Goal: Task Accomplishment & Management: Complete application form

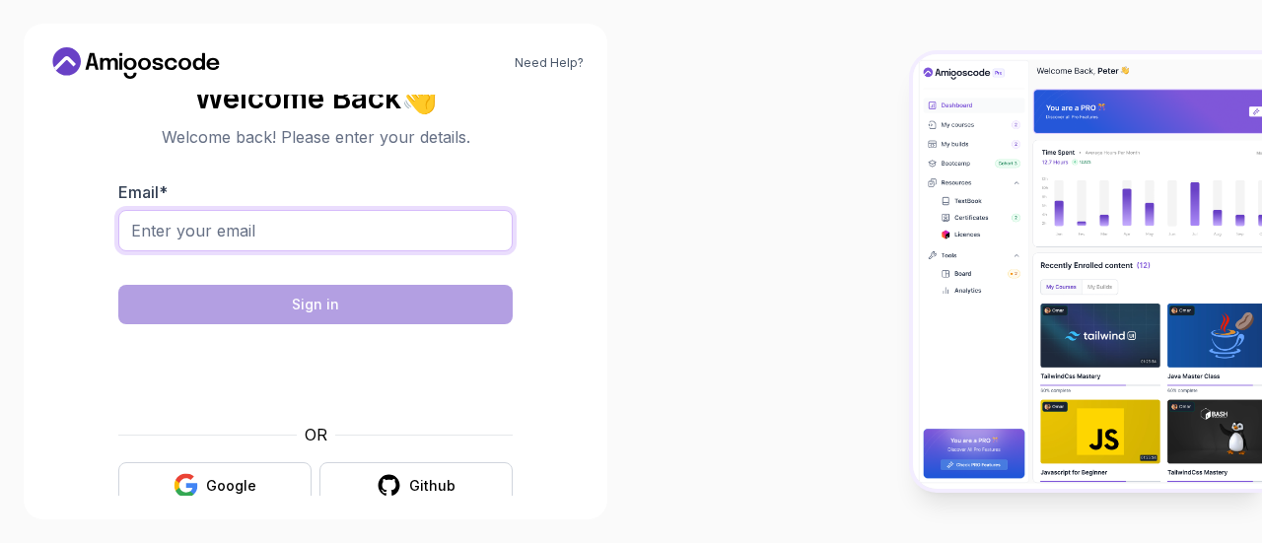
click at [215, 224] on input "Email *" at bounding box center [315, 230] width 394 height 41
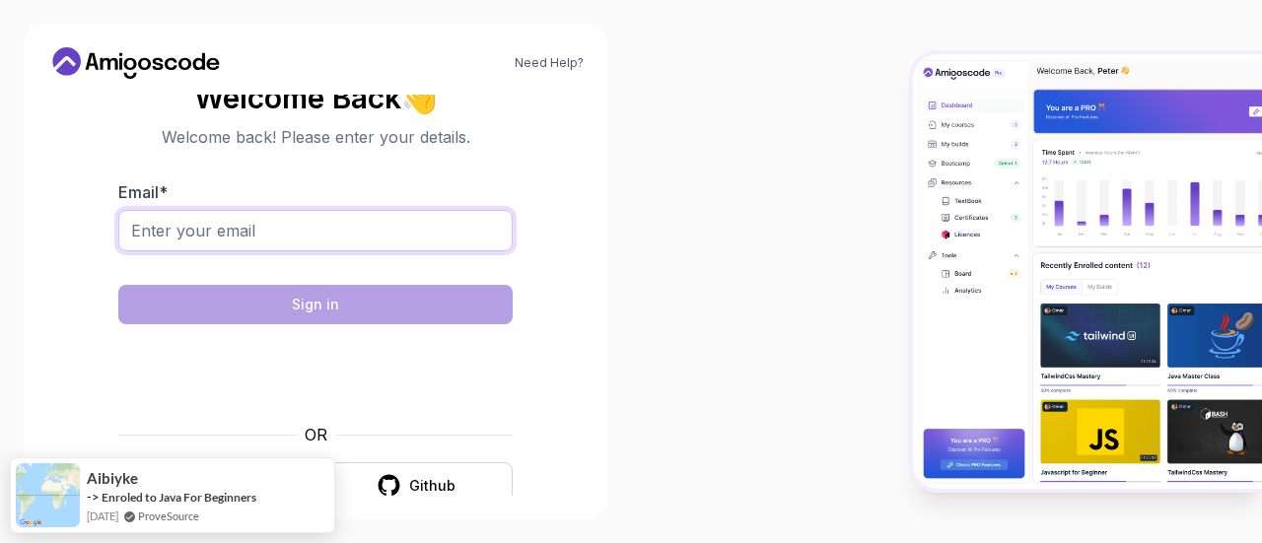
type input "saber.bouazzi@gmail.com"
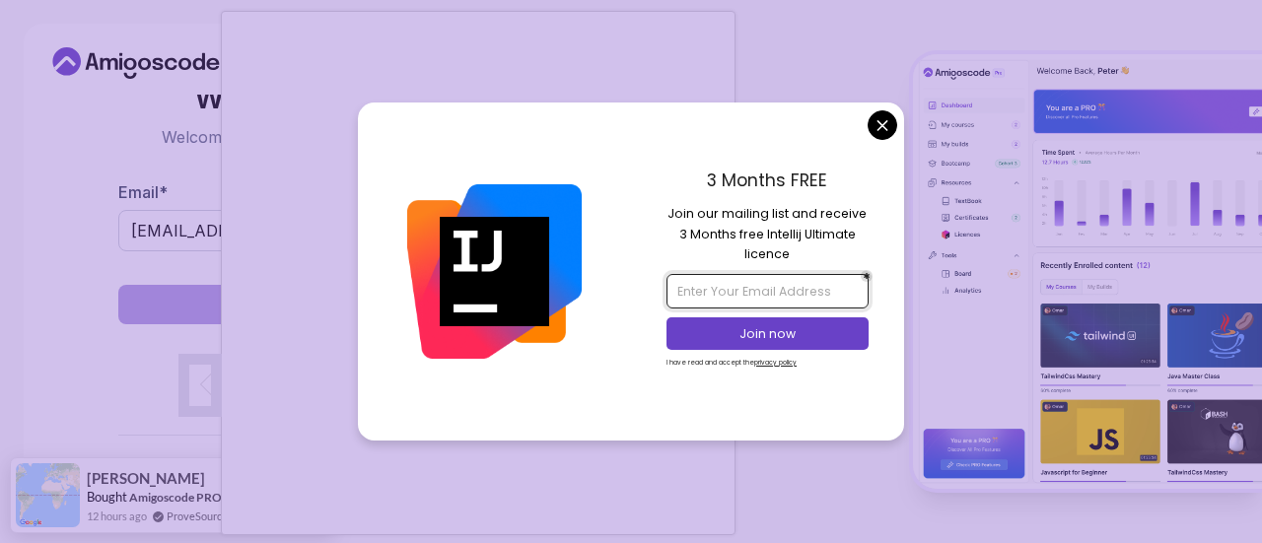
click at [755, 283] on input "email" at bounding box center [766, 291] width 201 height 34
type input "saber.bouazzi@gmail.com"
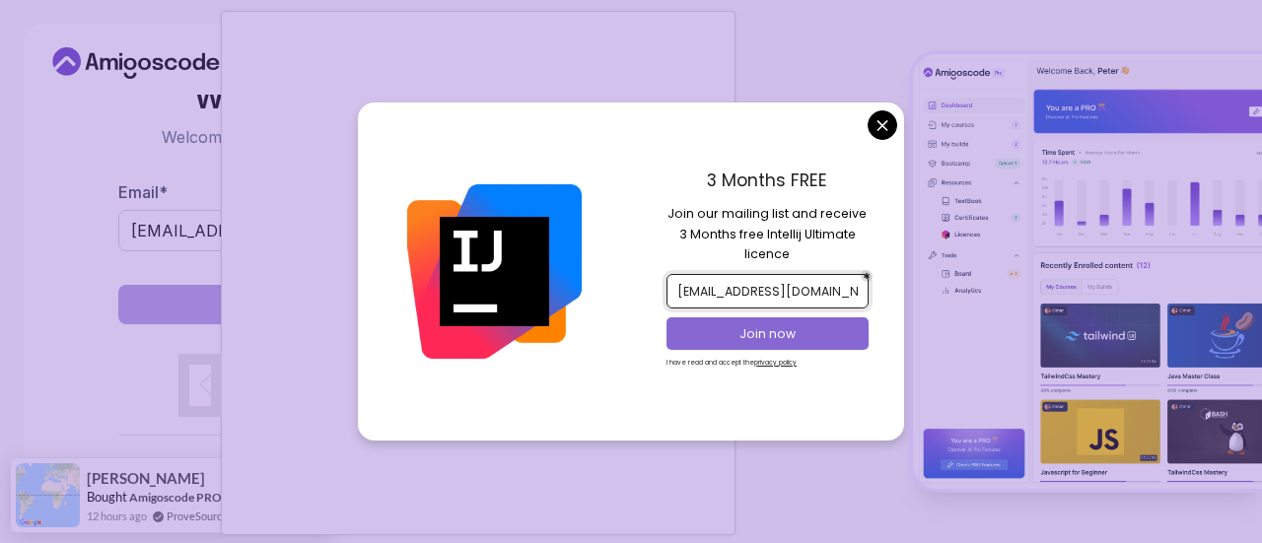
click at [767, 327] on p "Join now" at bounding box center [768, 334] width 164 height 18
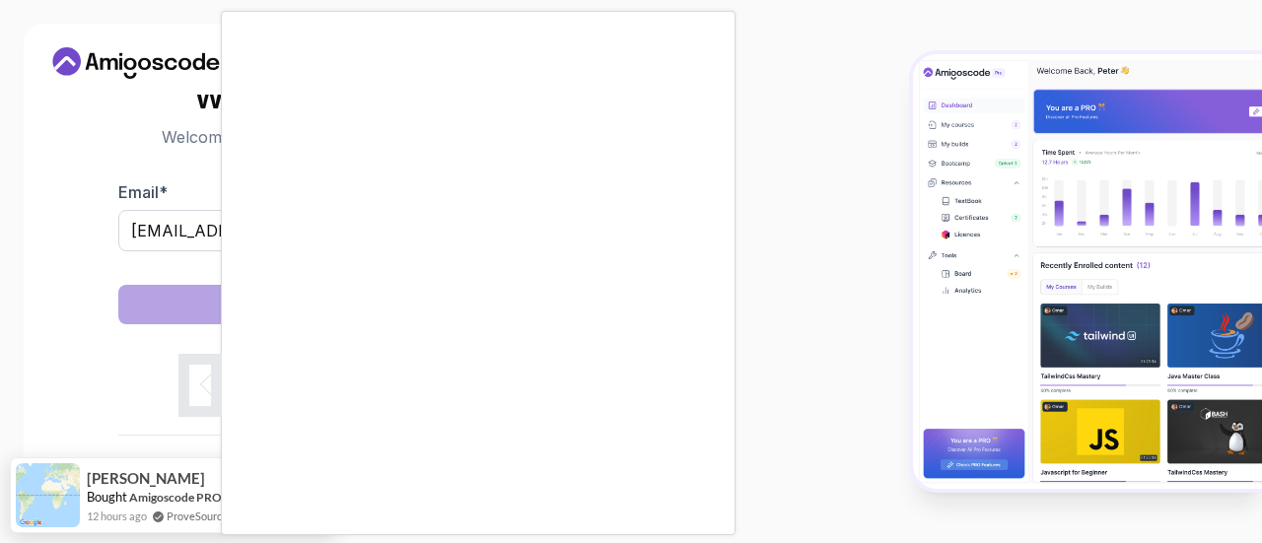
click at [761, 62] on body "Need Help? Welcome Back 👋 Welcome back! Please enter your details. Email * sabe…" at bounding box center [631, 271] width 1262 height 543
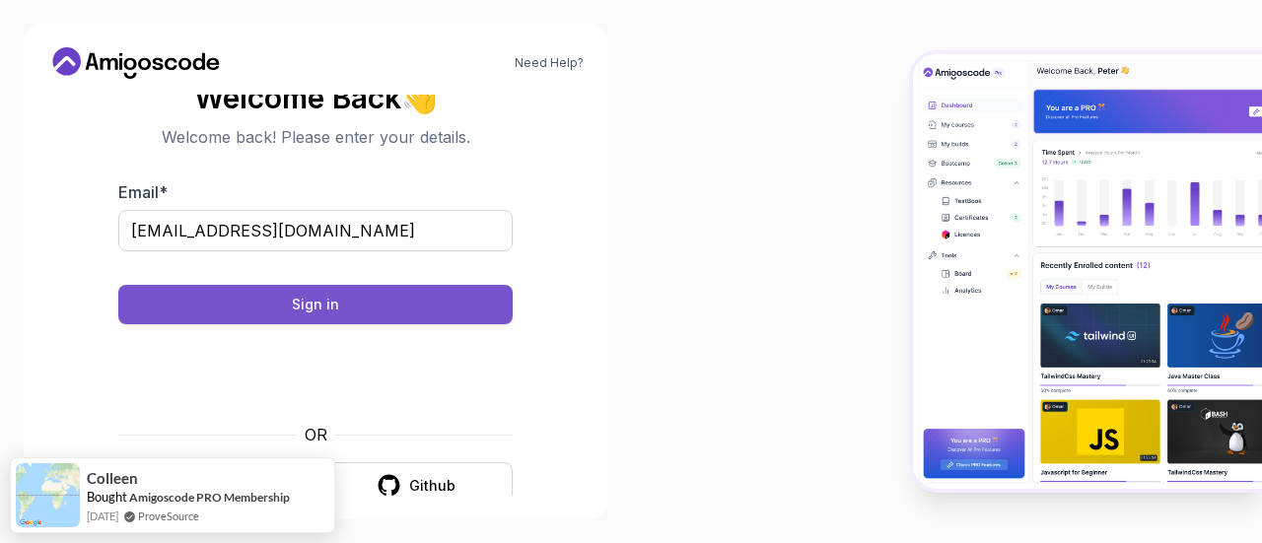
click at [351, 309] on button "Sign in" at bounding box center [315, 304] width 394 height 39
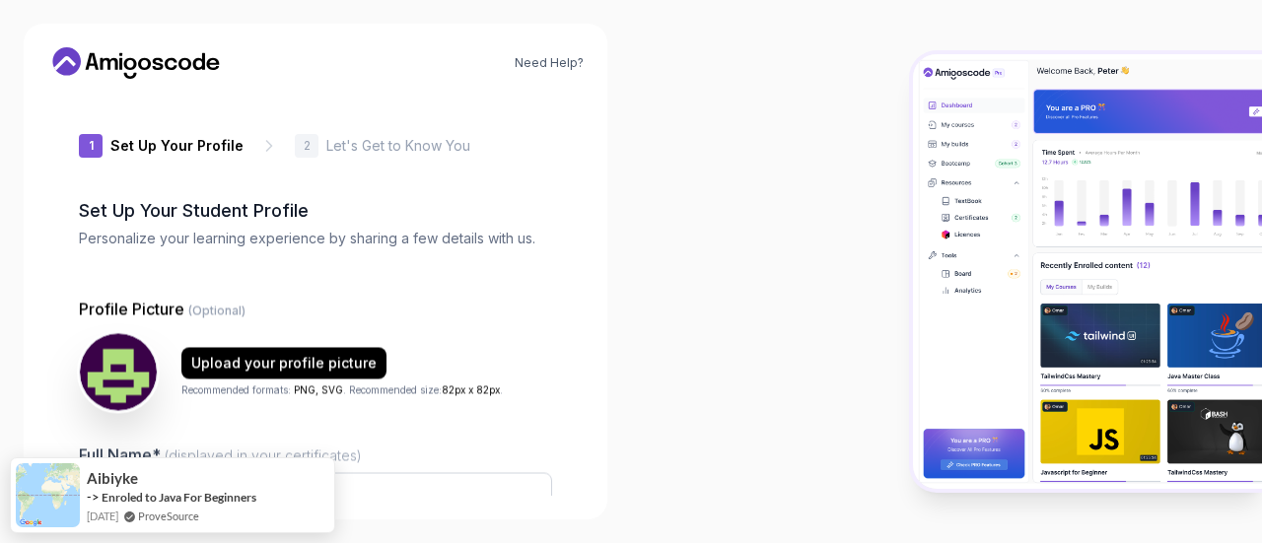
type input "luckylynxf7868"
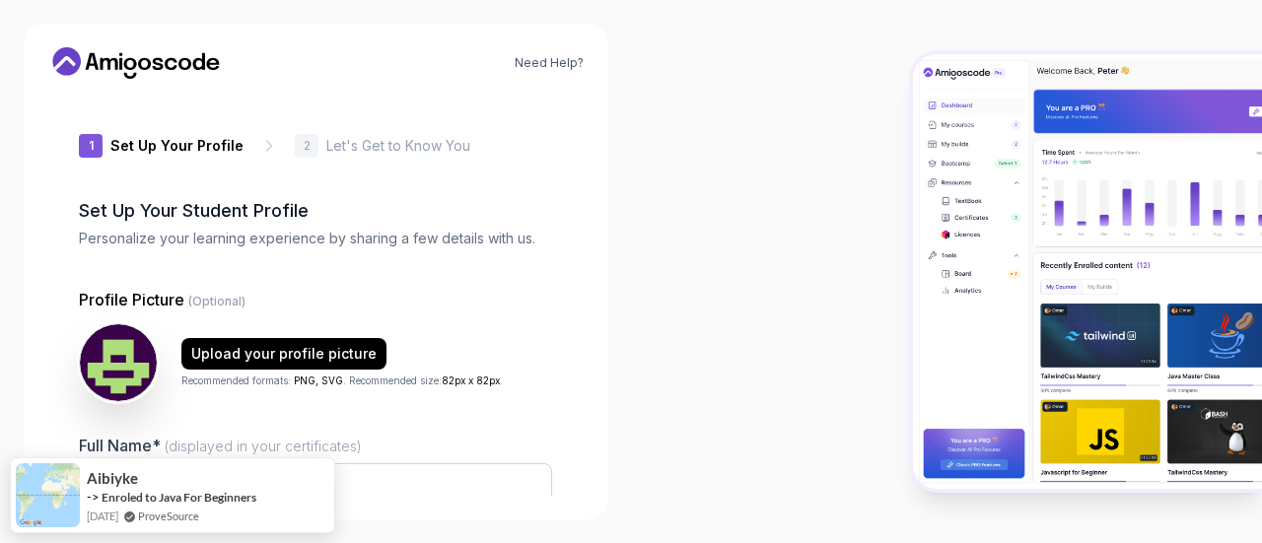
click at [742, 200] on div at bounding box center [946, 271] width 631 height 543
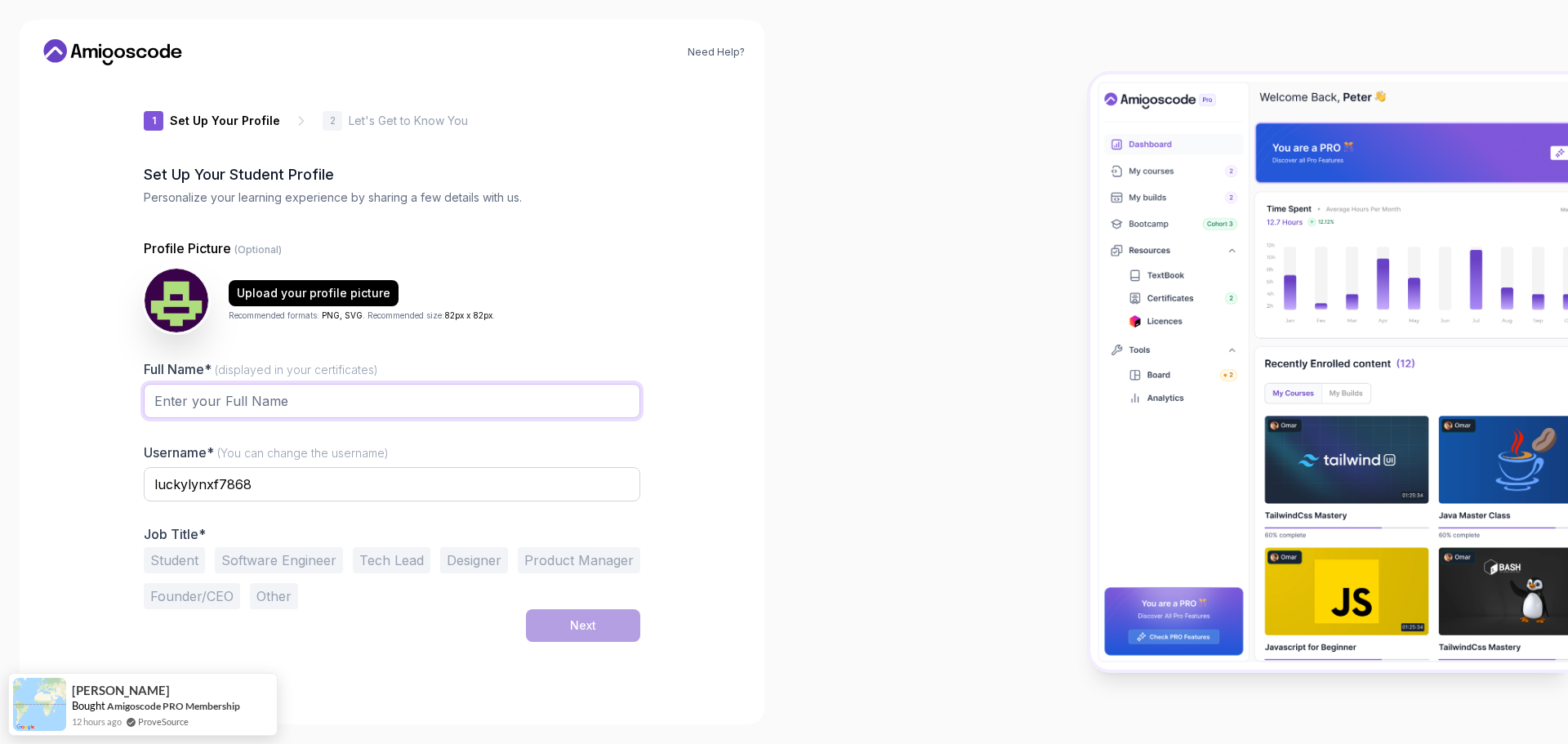
click at [234, 404] on input "Full Name* (displayed in your certificates)" at bounding box center [391, 400] width 496 height 34
click at [198, 395] on input "Full Name* (displayed in your certificates)" at bounding box center [391, 400] width 496 height 34
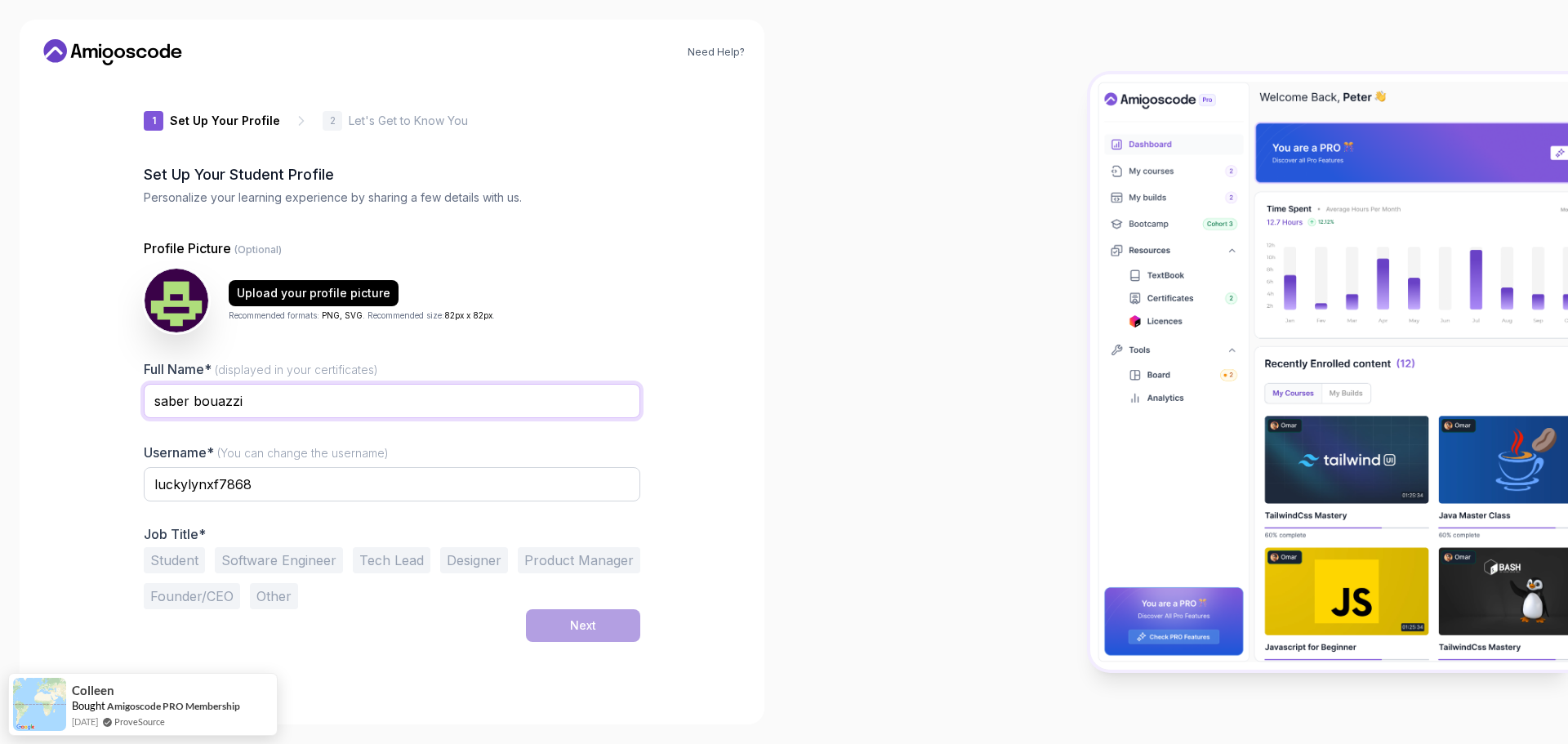
type input "saber bouazzi"
drag, startPoint x: 290, startPoint y: 485, endPoint x: 70, endPoint y: 487, distance: 220.0
click at [70, 449] on div "Need Help? 1 Set Up Your Profile 1 Set Up Your Profile 2 Let's Get to Know You …" at bounding box center [392, 372] width 745 height 705
click at [221, 449] on input "luckylynxf7868" at bounding box center [391, 484] width 496 height 34
drag, startPoint x: 221, startPoint y: 484, endPoint x: 80, endPoint y: 482, distance: 141.0
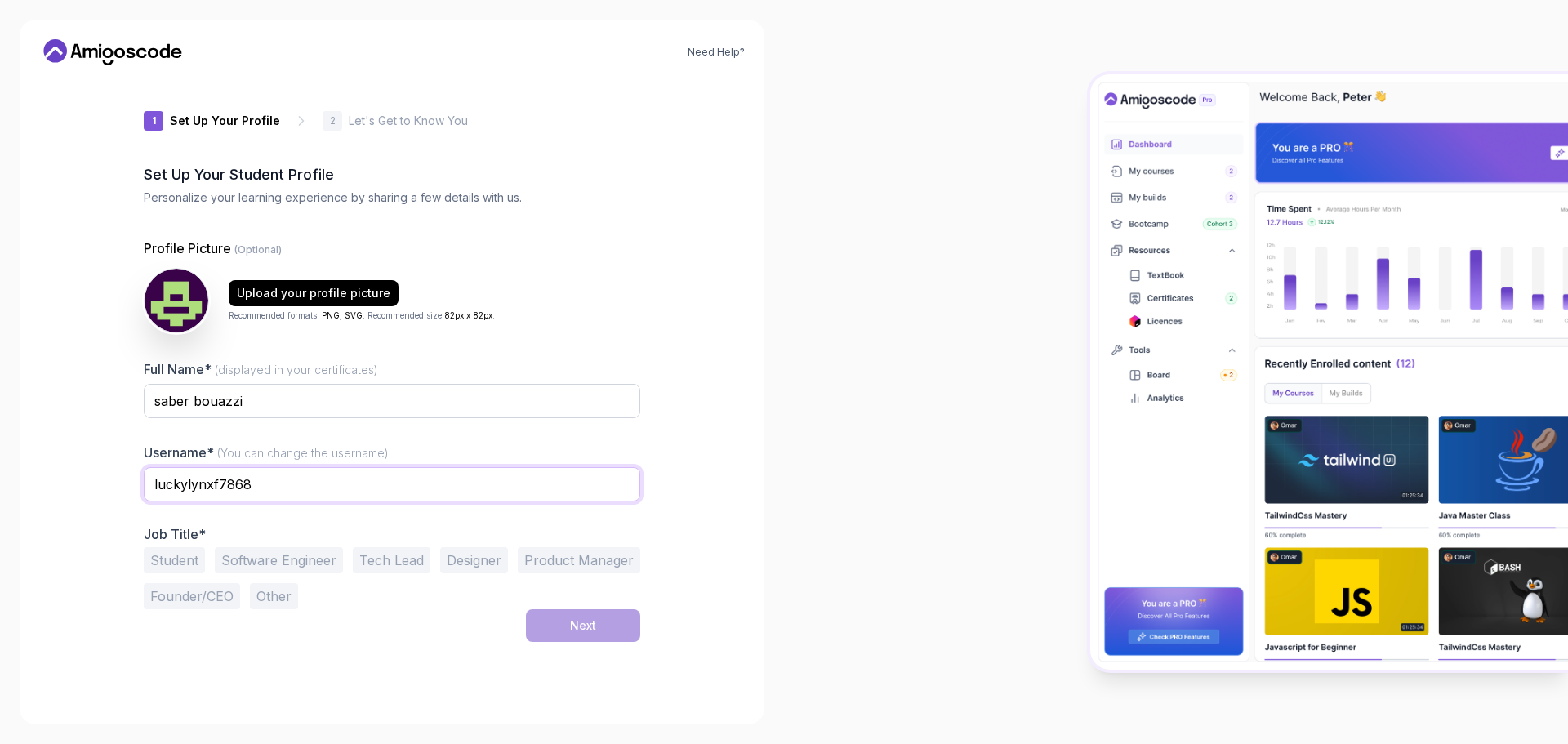
click at [80, 449] on div "Need Help? 1 Set Up Your Profile 1 Set Up Your Profile 2 Let's Get to Know You …" at bounding box center [392, 372] width 745 height 705
type input "bousbir7868"
click at [777, 449] on div "Need Help? 1 Set Up Your Profile 1 Set Up Your Profile 2 Let's Get to Know You …" at bounding box center [392, 372] width 784 height 744
click at [260, 449] on button "Software Engineer" at bounding box center [278, 560] width 128 height 27
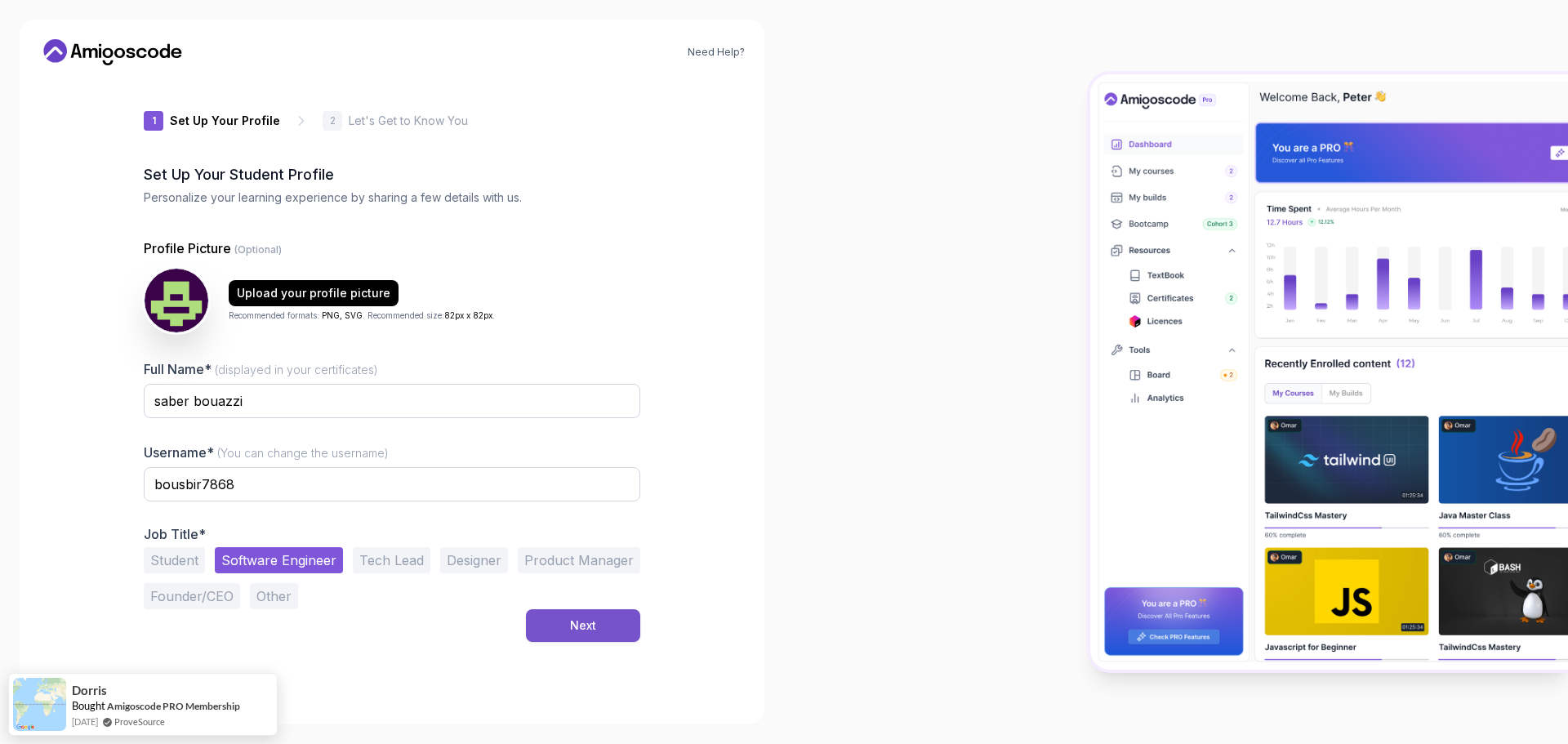
click at [578, 449] on div "Next" at bounding box center [583, 626] width 27 height 17
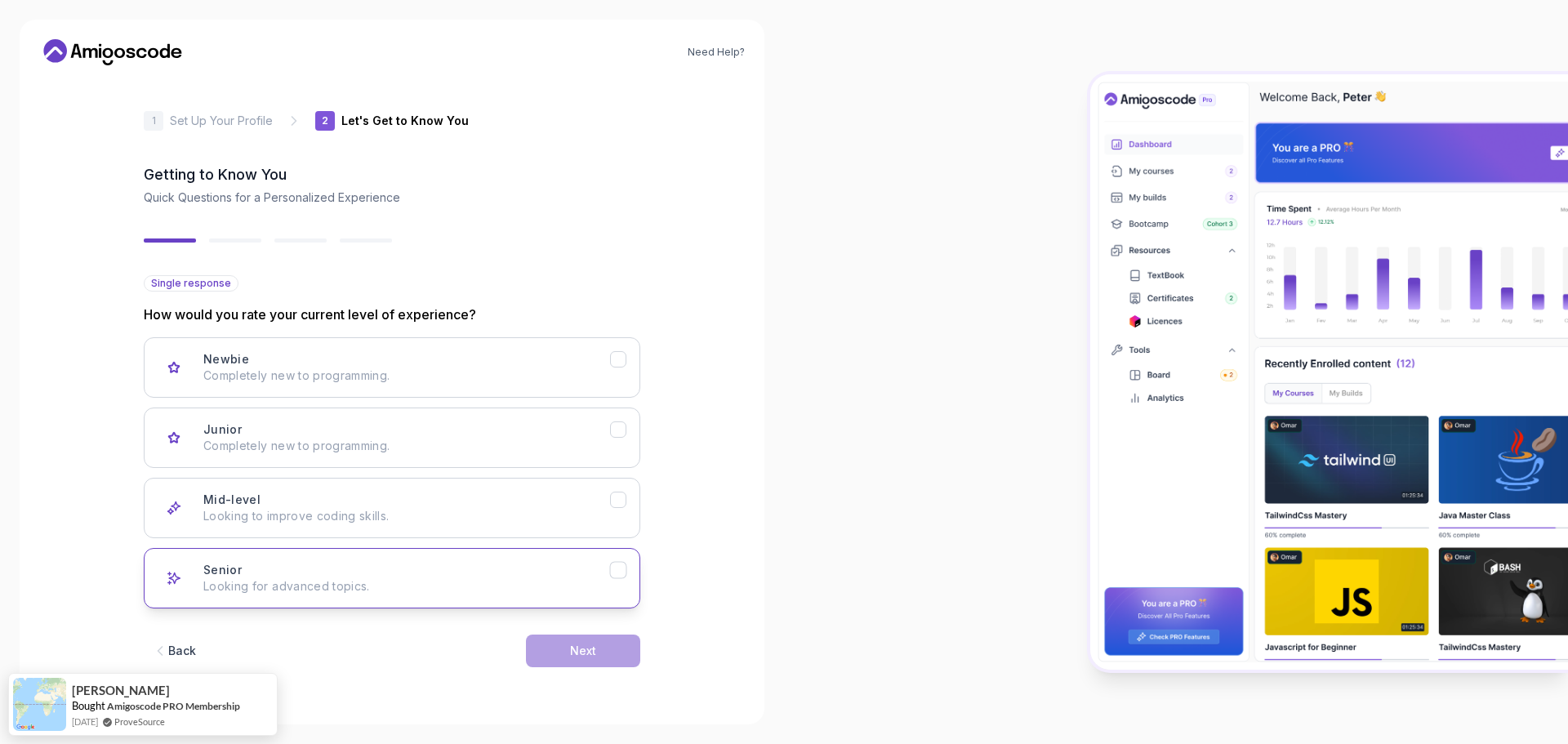
click at [332, 449] on div "Senior Looking for advanced topics." at bounding box center [406, 577] width 407 height 32
click at [593, 449] on button "Next" at bounding box center [583, 650] width 114 height 32
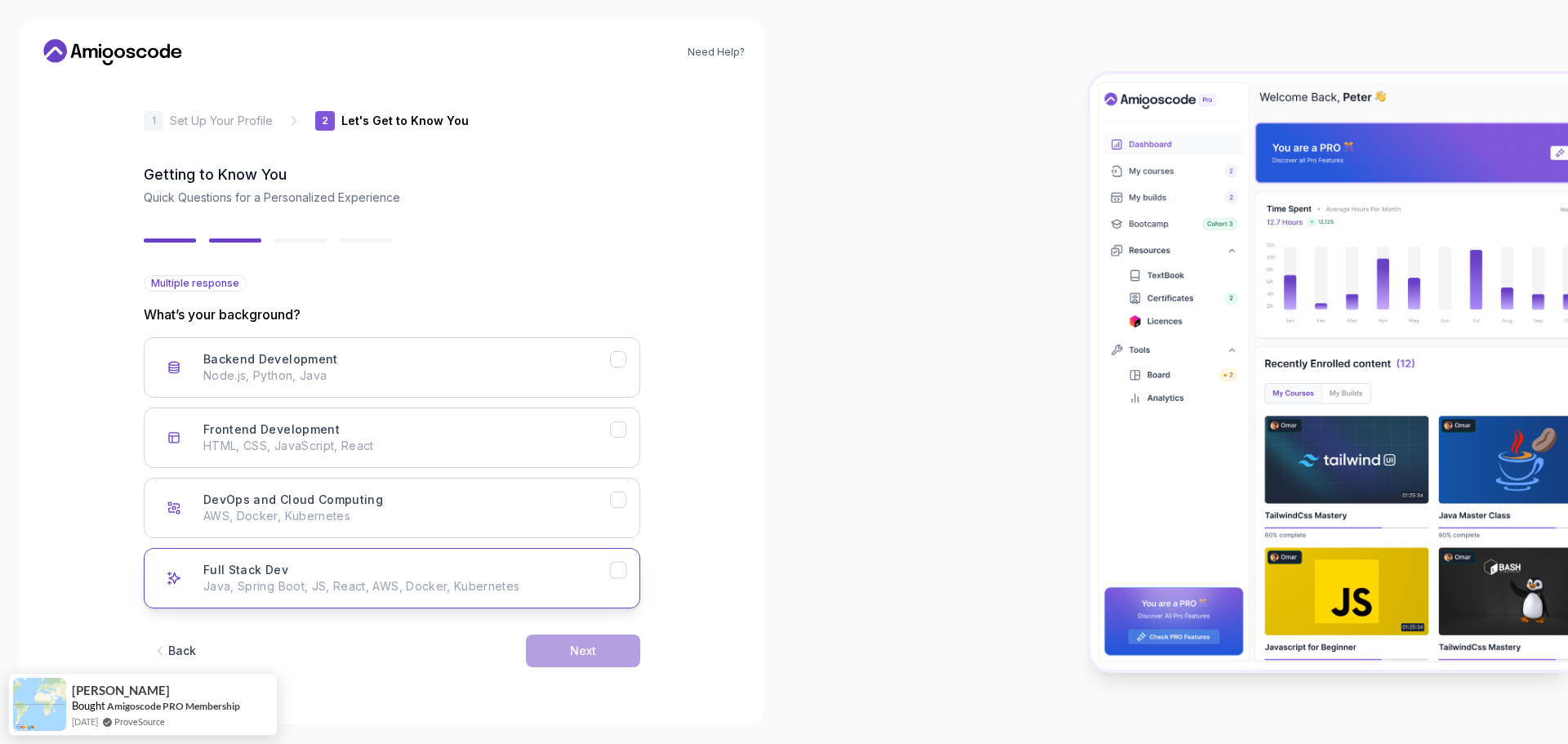
click at [322, 449] on div "Full Stack Dev Java, Spring Boot, JS, React, AWS, Docker, Kubernetes" at bounding box center [406, 577] width 407 height 32
click at [590, 449] on div "Next" at bounding box center [583, 651] width 27 height 17
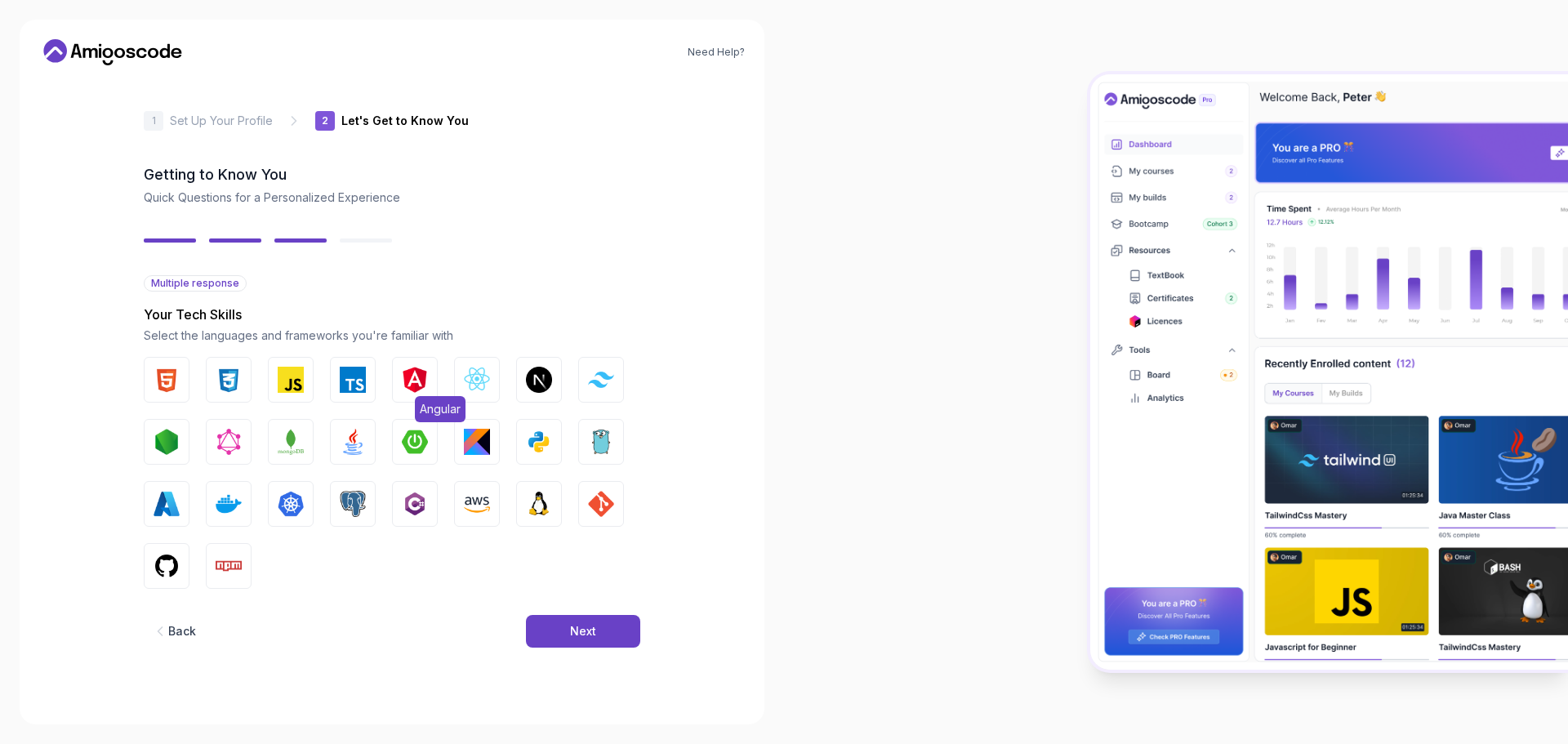
click at [413, 387] on img "button" at bounding box center [415, 380] width 27 height 27
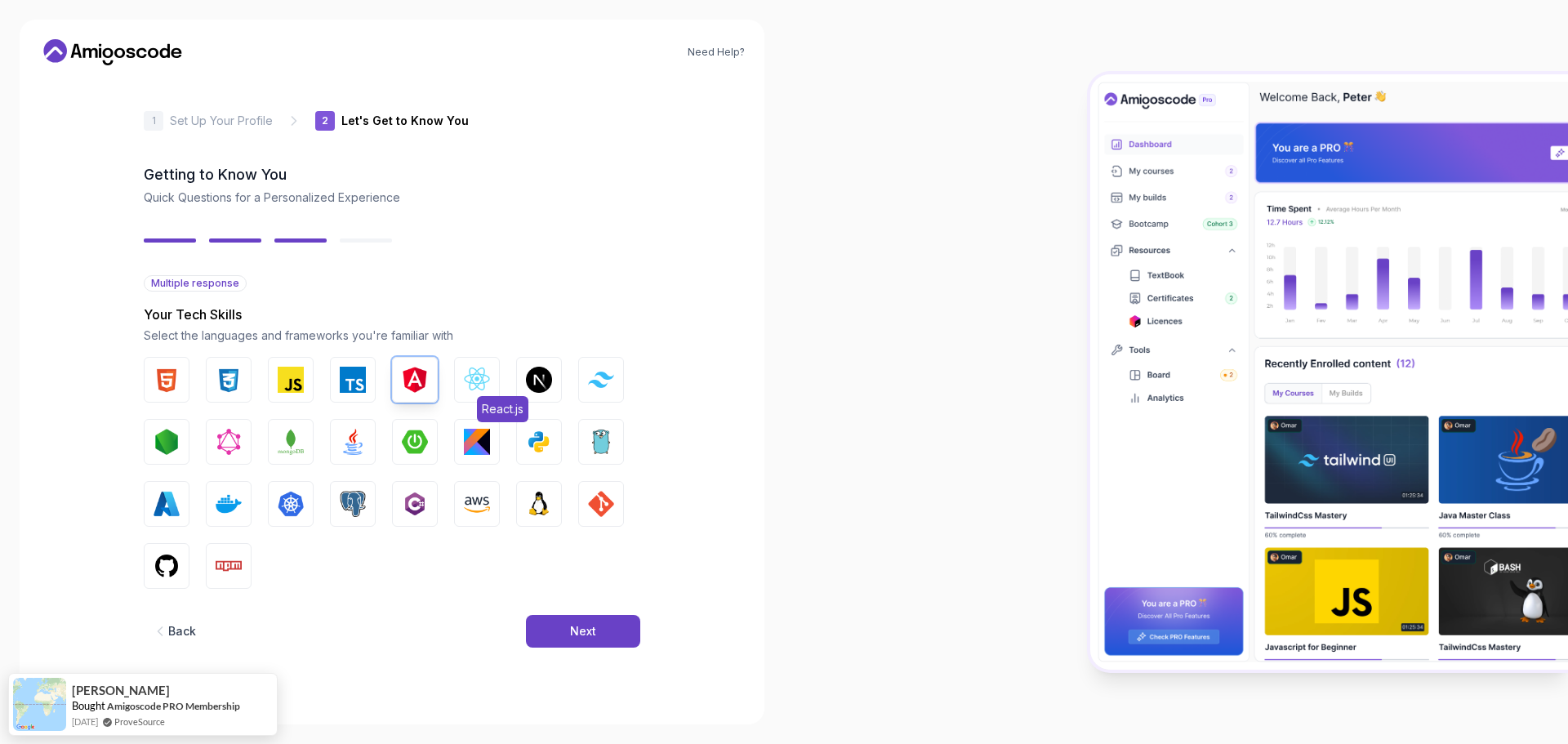
click at [487, 379] on img "button" at bounding box center [477, 380] width 27 height 27
click at [363, 447] on img "button" at bounding box center [353, 442] width 27 height 27
click at [360, 449] on img "button" at bounding box center [353, 504] width 27 height 27
click at [295, 449] on img "button" at bounding box center [291, 504] width 27 height 27
click at [289, 448] on img "button" at bounding box center [291, 442] width 27 height 27
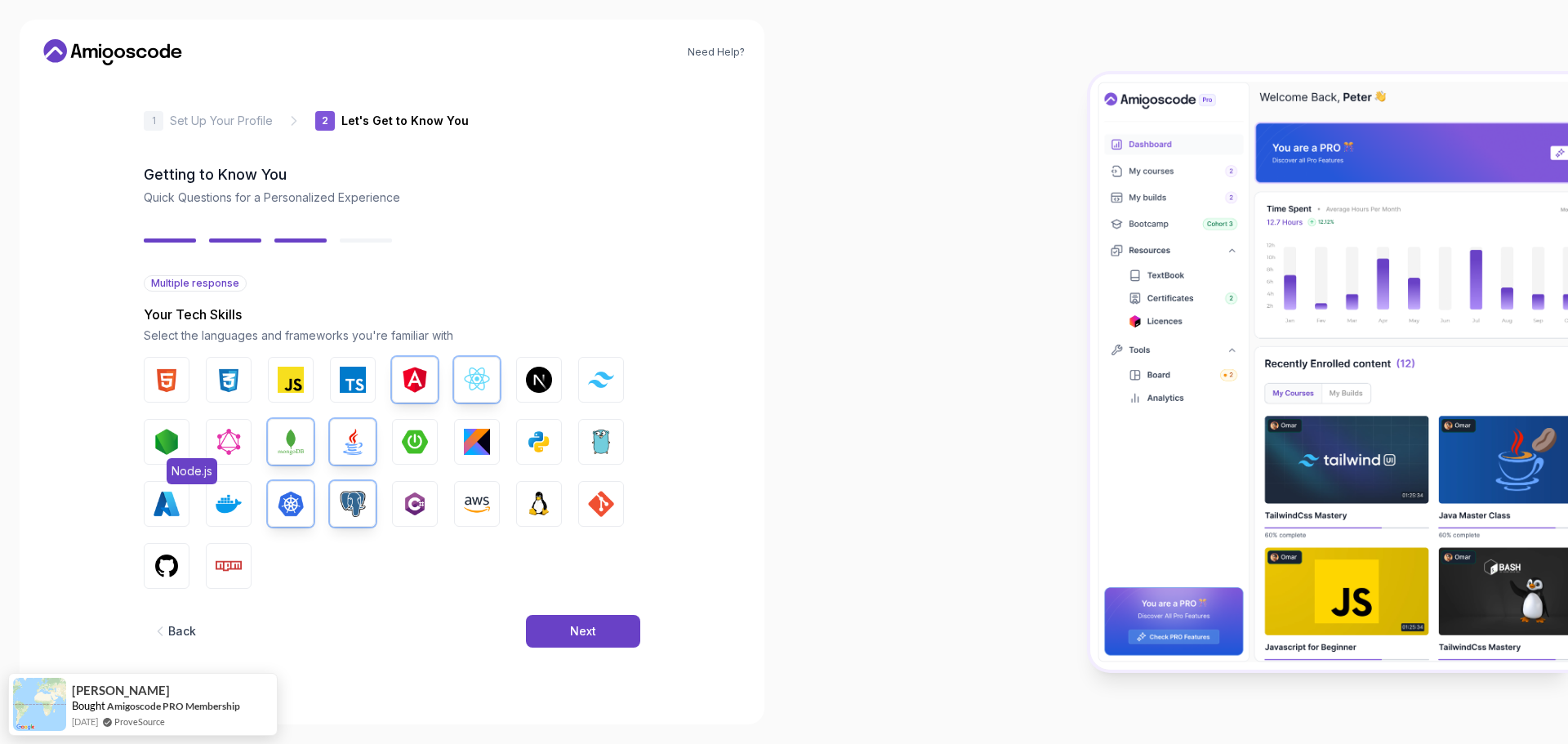
click at [166, 442] on img "button" at bounding box center [167, 442] width 27 height 27
click at [171, 375] on img "button" at bounding box center [167, 380] width 27 height 27
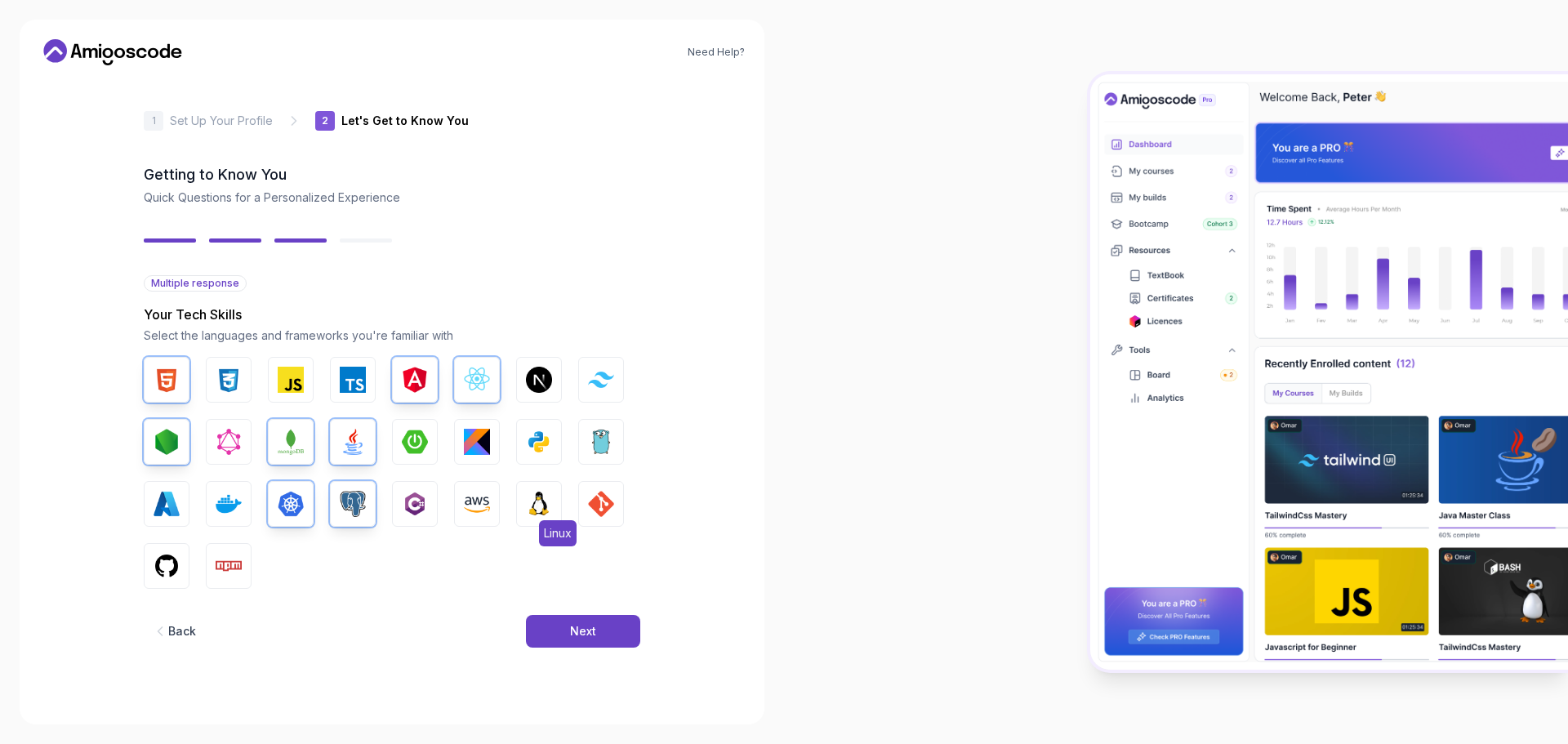
click at [547, 449] on img "button" at bounding box center [540, 504] width 27 height 27
click at [493, 449] on button "AWS" at bounding box center [477, 504] width 46 height 46
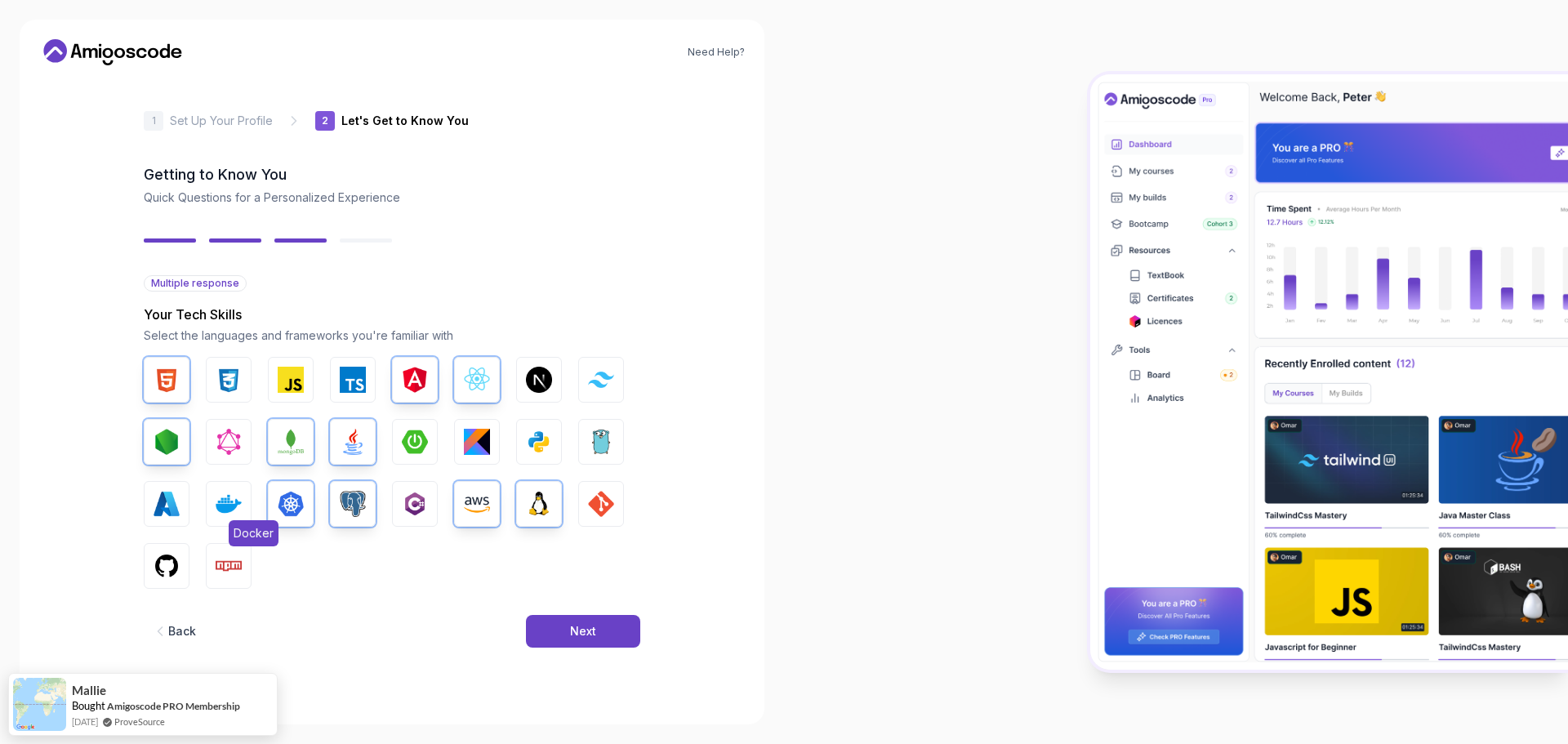
click at [239, 449] on img "button" at bounding box center [229, 504] width 27 height 27
click at [173, 449] on img "button" at bounding box center [167, 566] width 27 height 27
click at [535, 436] on img "button" at bounding box center [540, 442] width 27 height 27
click at [417, 441] on img "button" at bounding box center [415, 442] width 27 height 27
click at [349, 375] on img "button" at bounding box center [353, 380] width 27 height 27
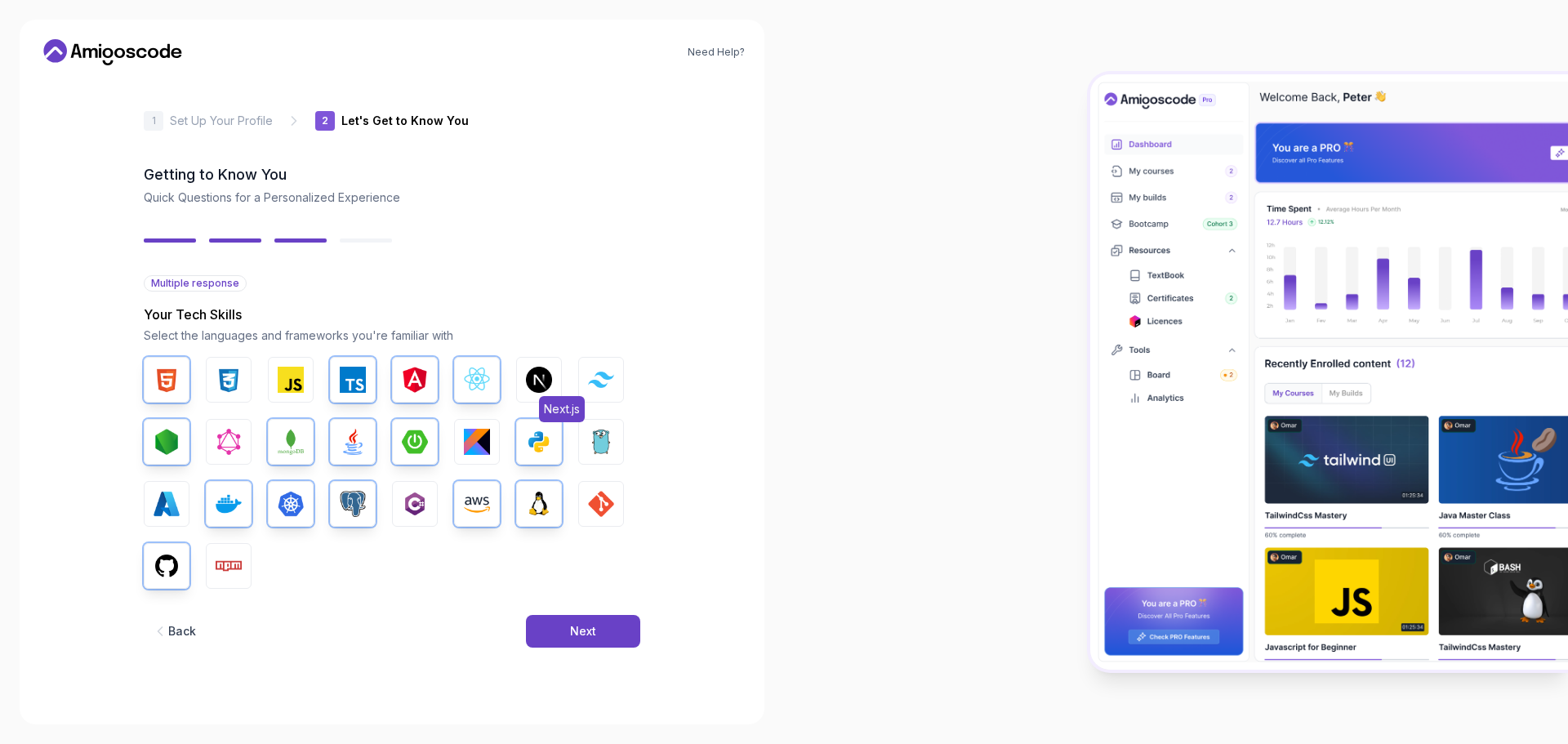
click at [539, 378] on img "button" at bounding box center [540, 380] width 27 height 27
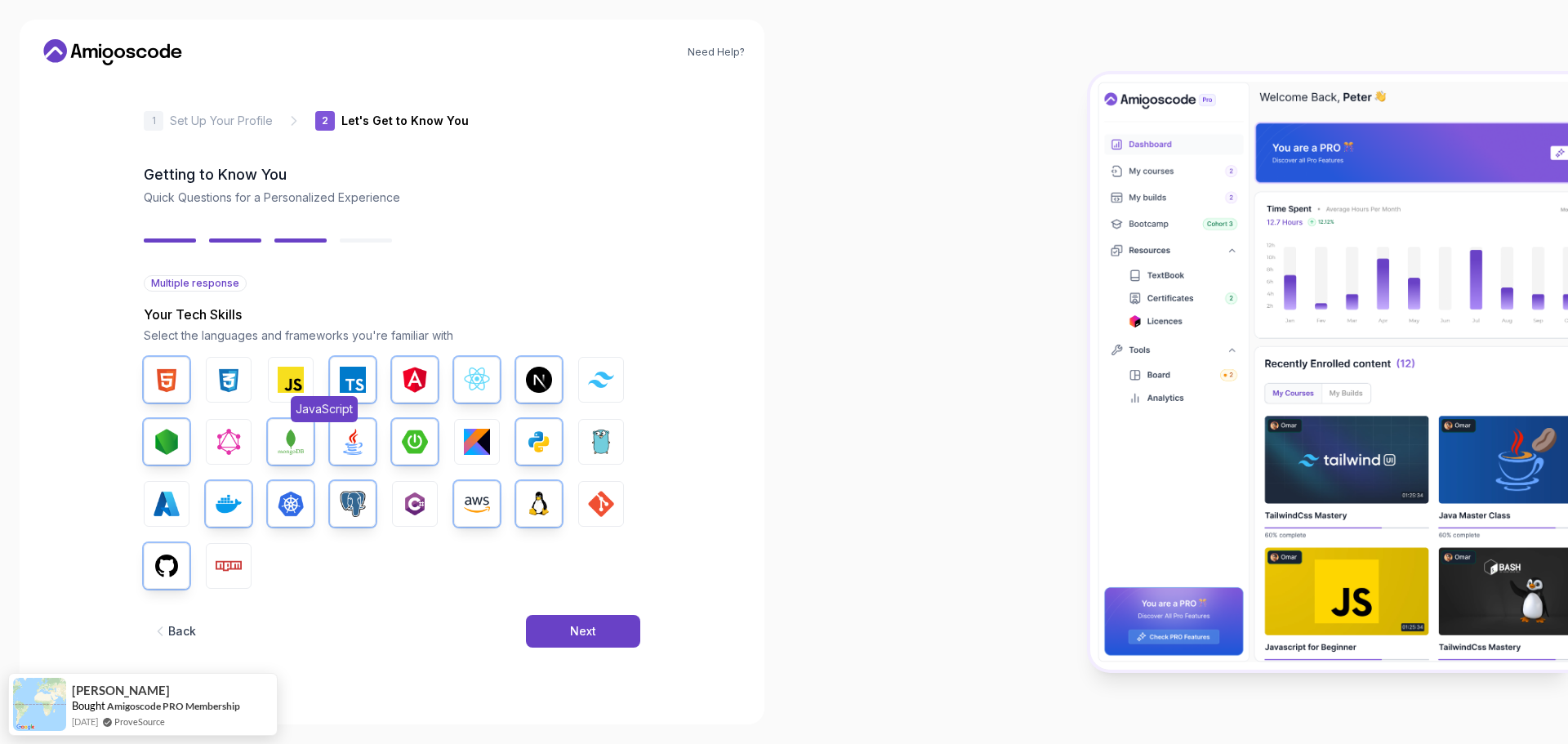
click at [285, 374] on img "button" at bounding box center [291, 380] width 27 height 27
click at [220, 374] on img "button" at bounding box center [229, 380] width 27 height 27
click at [170, 449] on img "button" at bounding box center [167, 504] width 27 height 27
click at [220, 449] on button "Npm" at bounding box center [228, 565] width 46 height 46
click at [557, 449] on button "Next" at bounding box center [583, 630] width 114 height 32
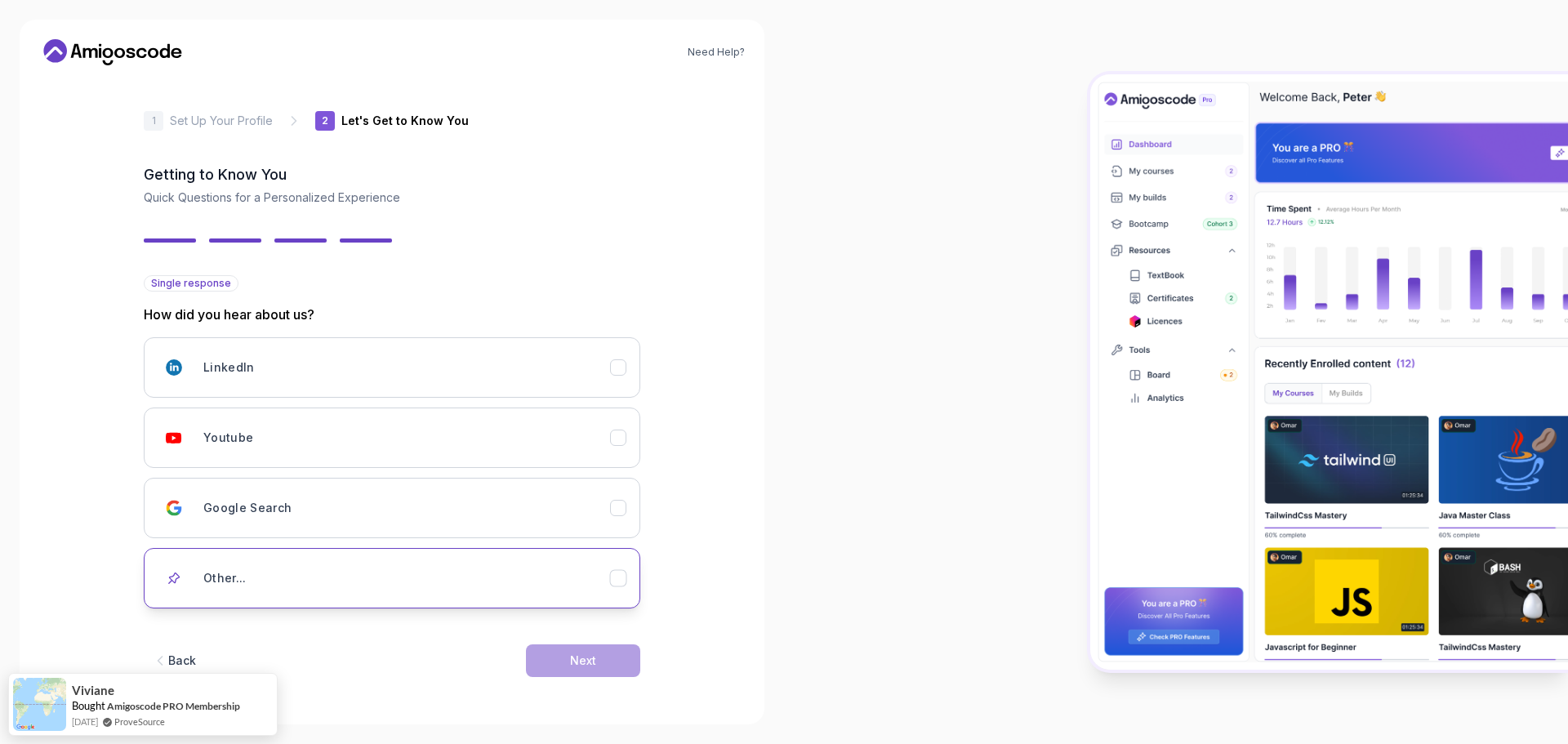
click at [617, 449] on icon "Other..." at bounding box center [618, 578] width 16 height 16
click at [521, 449] on input "text" at bounding box center [391, 635] width 496 height 34
type input "ami"
click at [833, 449] on div at bounding box center [1176, 372] width 784 height 744
click at [621, 449] on div "Back Next" at bounding box center [391, 685] width 496 height 85
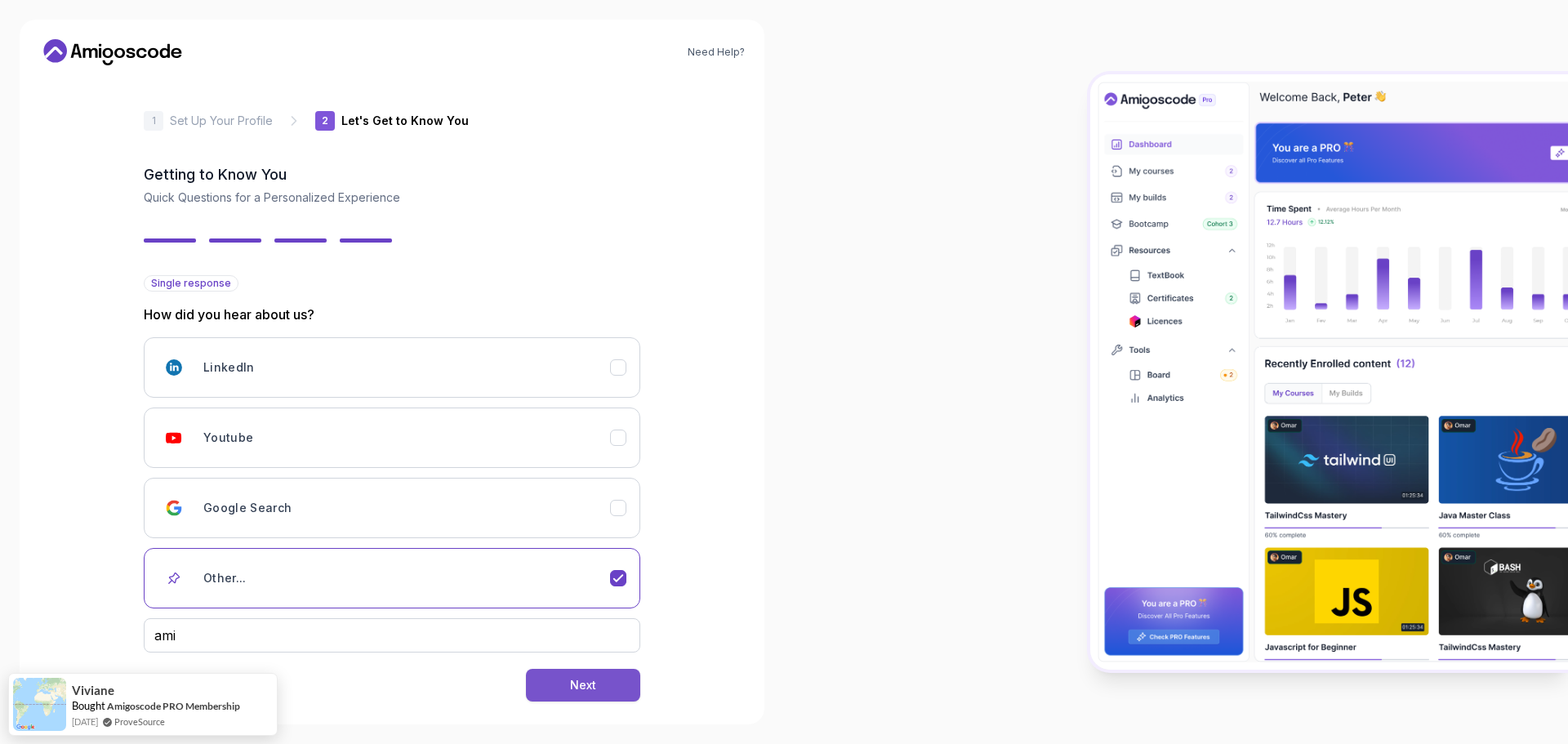
click at [607, 449] on button "Next" at bounding box center [583, 684] width 114 height 32
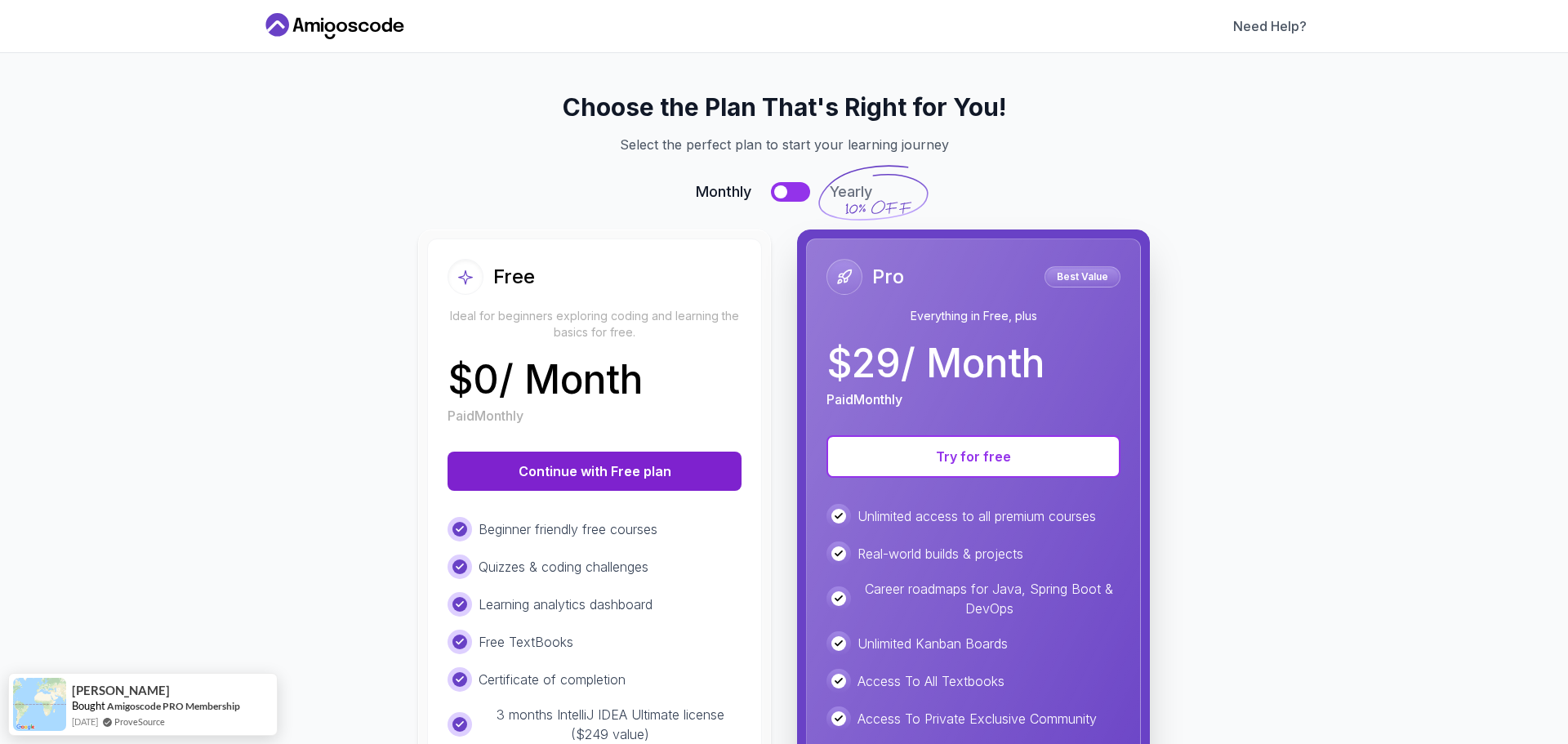
click at [605, 449] on button "Continue with Free plan" at bounding box center [594, 471] width 294 height 39
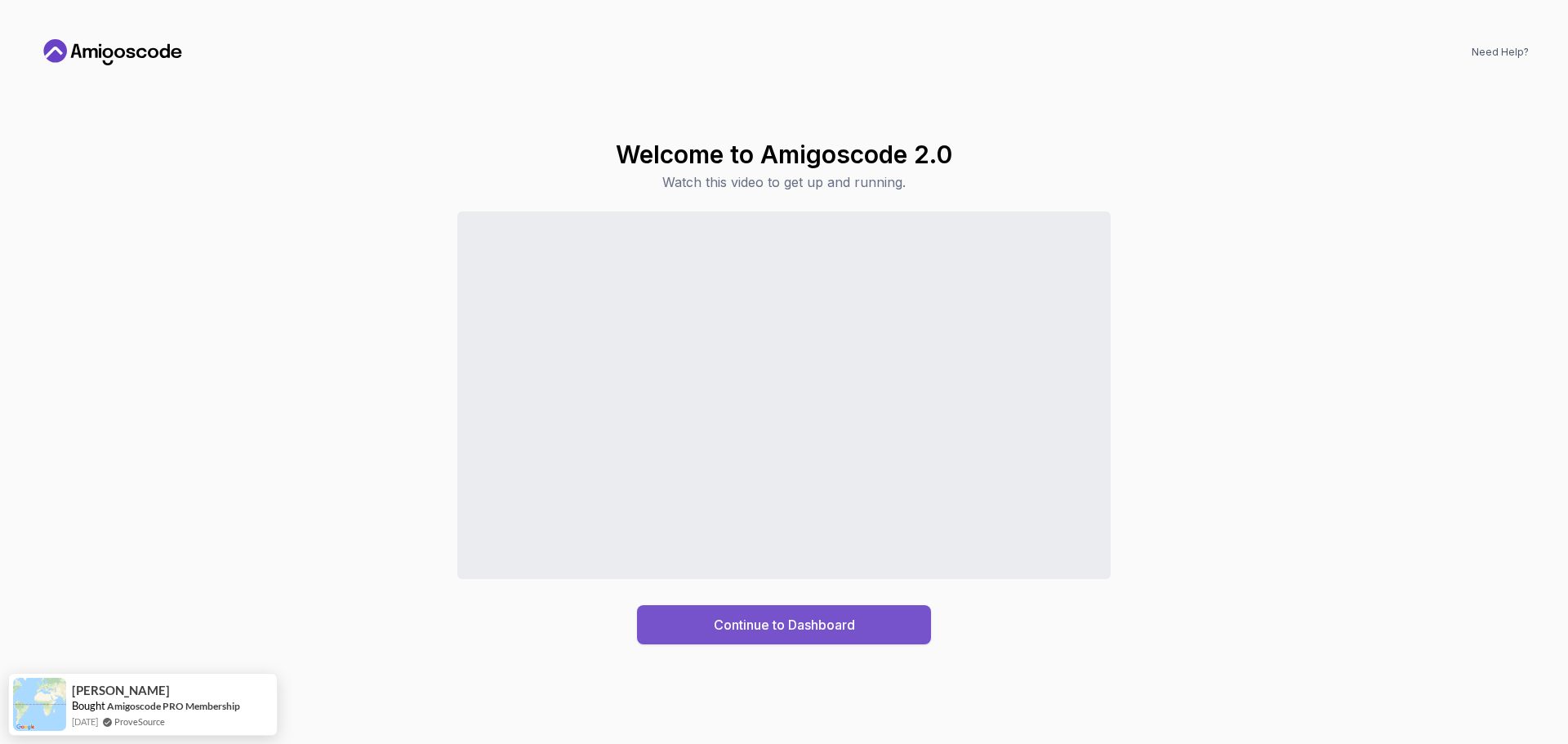
click at [785, 449] on div "Continue to Dashboard" at bounding box center [784, 625] width 142 height 20
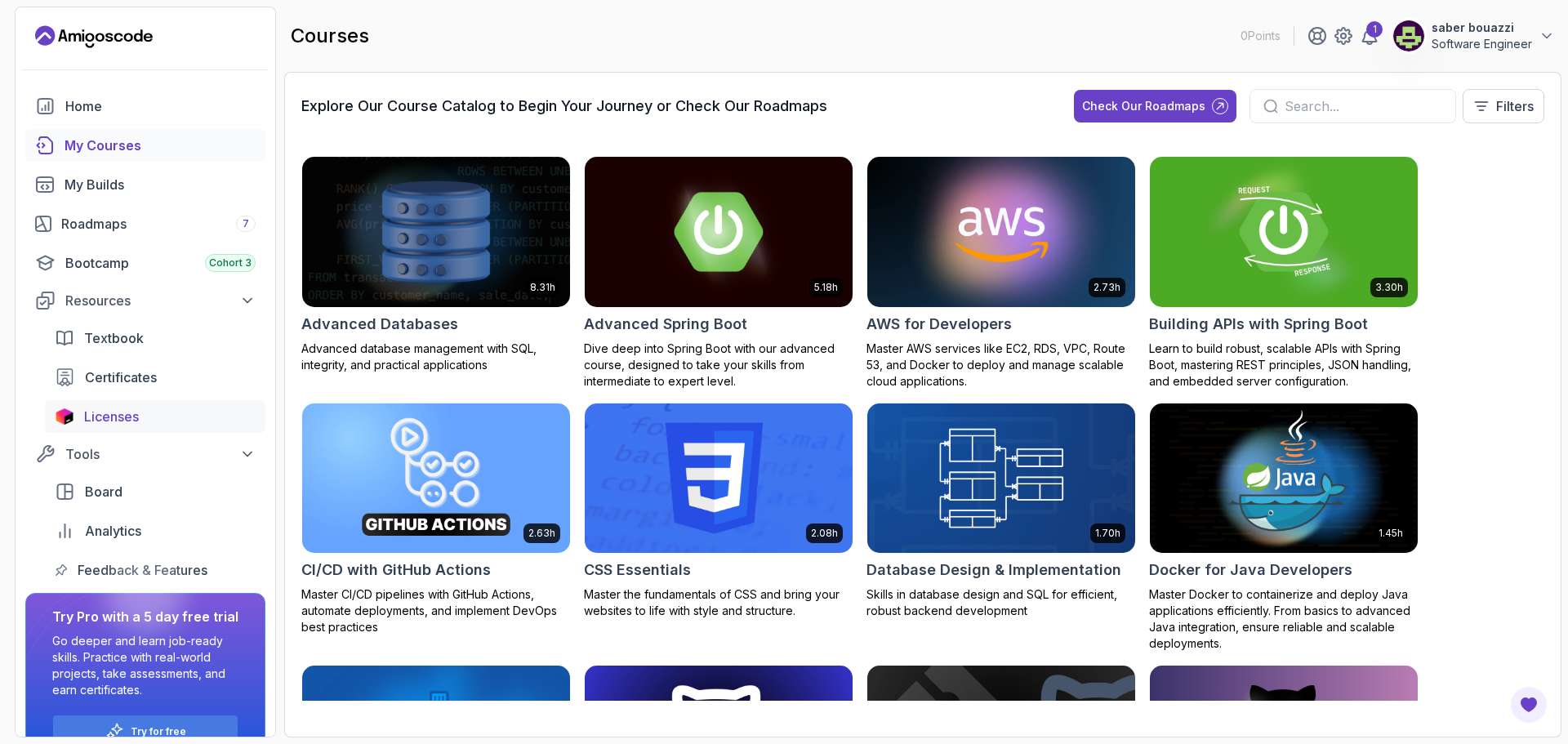
click at [145, 411] on div "Licenses" at bounding box center [170, 417] width 172 height 20
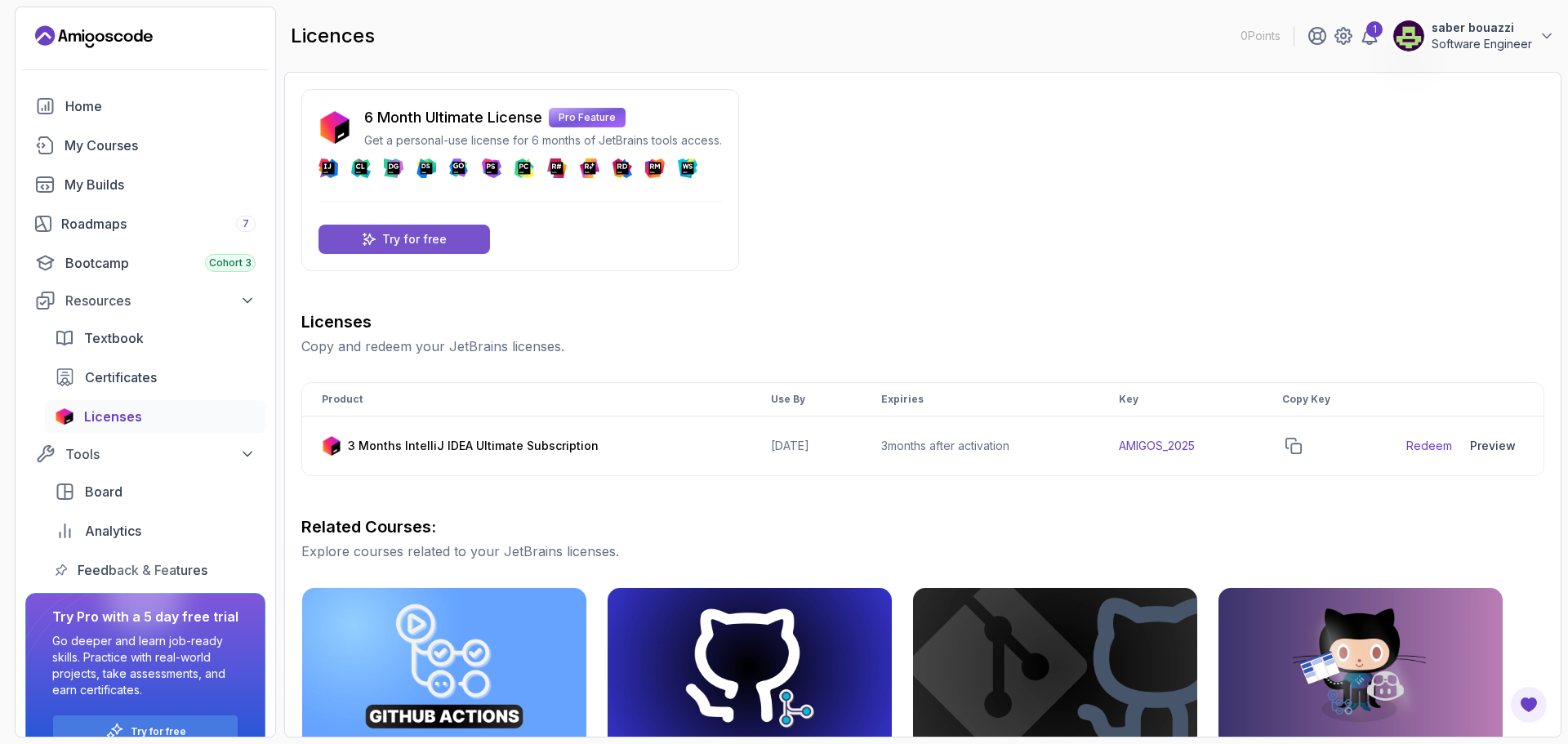
click at [426, 245] on p "Try for free" at bounding box center [414, 239] width 65 height 17
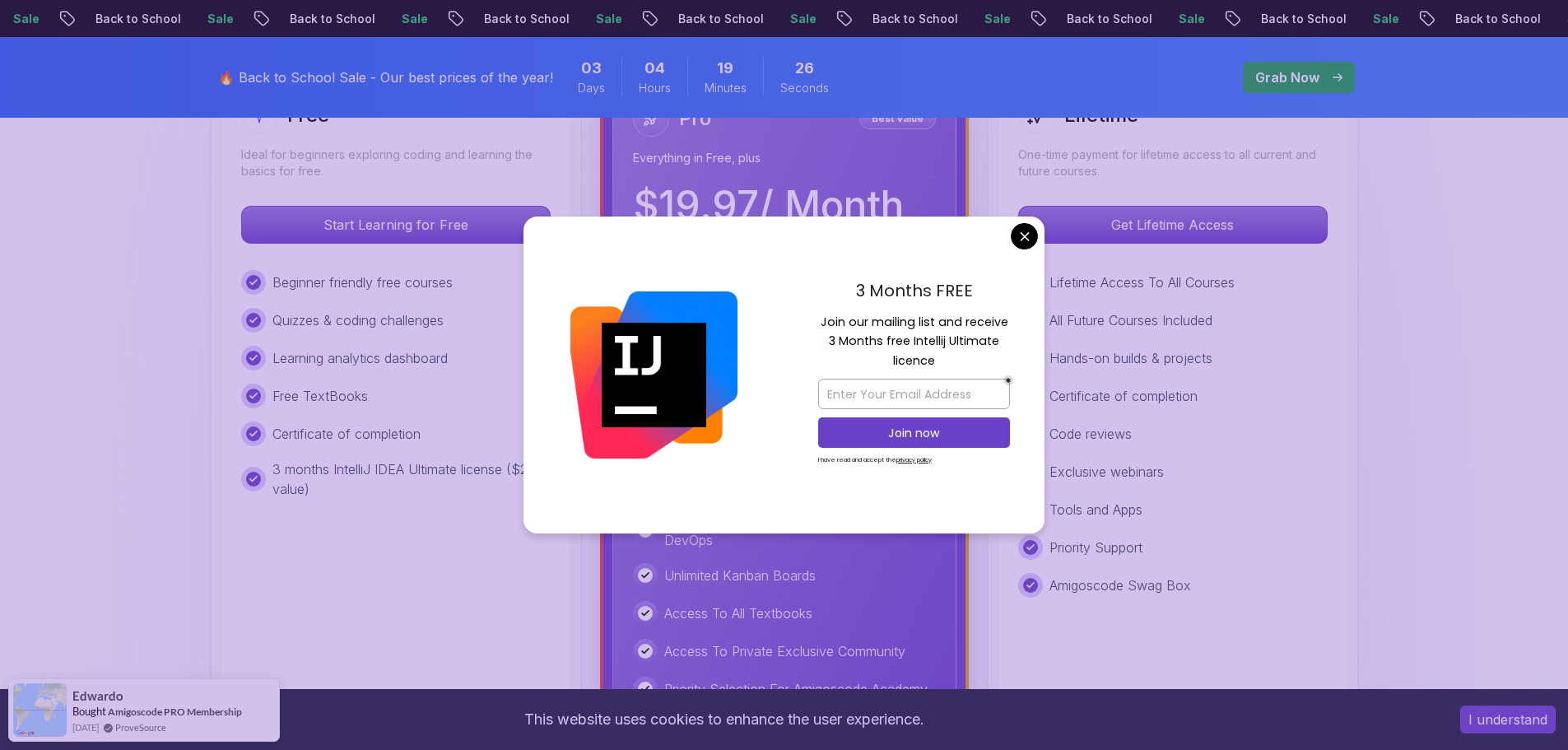
scroll to position [535, 0]
